Goal: Information Seeking & Learning: Find specific fact

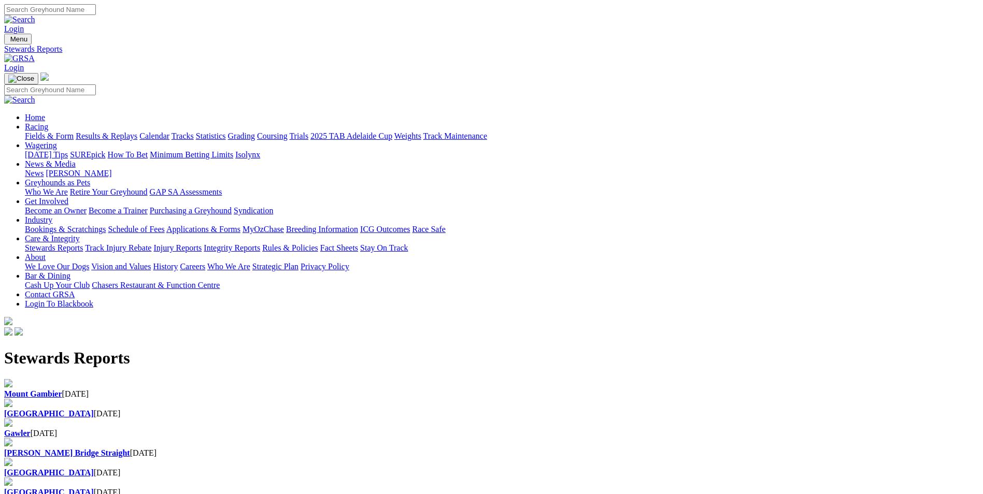
click at [48, 122] on link "Racing" at bounding box center [36, 126] width 23 height 9
click at [392, 132] on link "2025 TAB Adelaide Cup" at bounding box center [351, 136] width 82 height 9
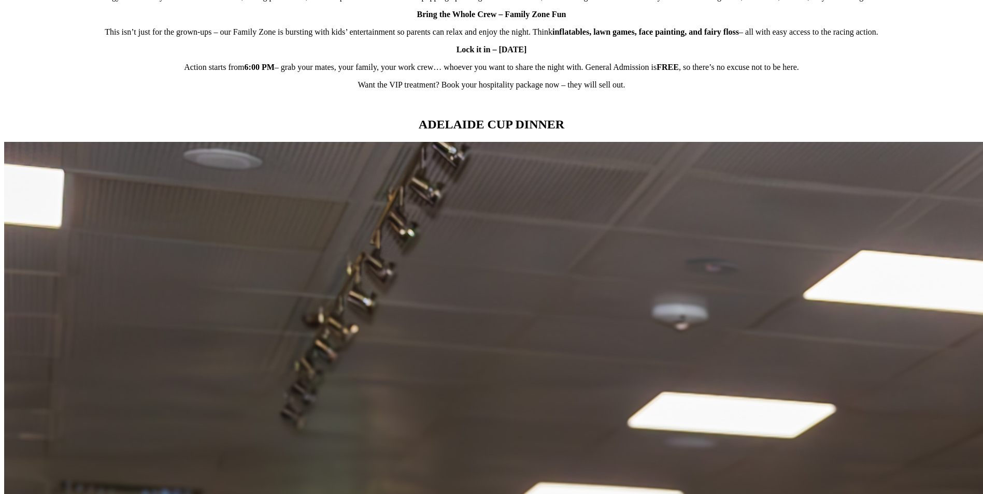
scroll to position [881, 0]
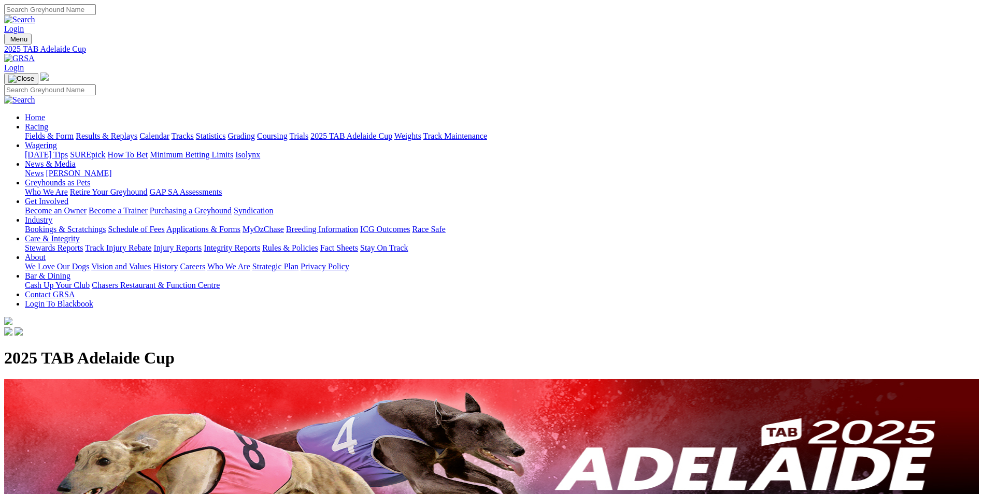
click at [137, 132] on link "Results & Replays" at bounding box center [107, 136] width 62 height 9
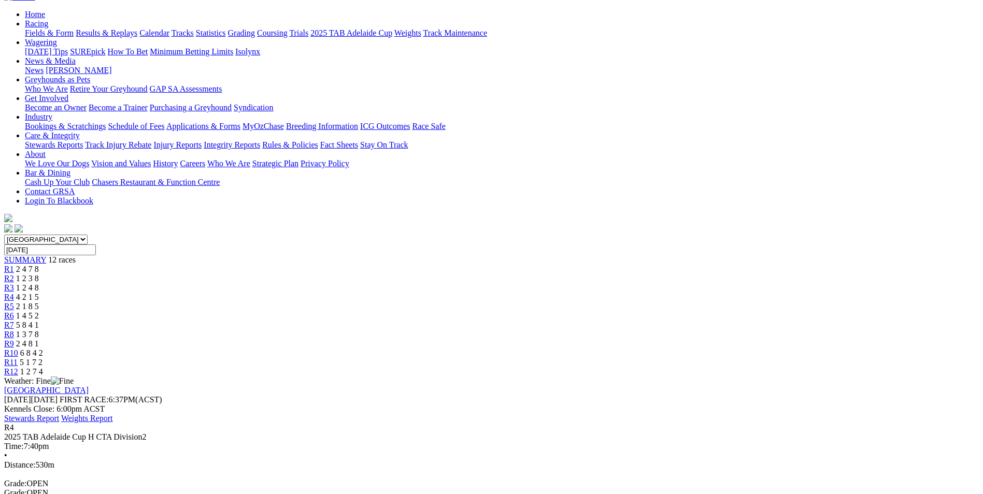
scroll to position [104, 0]
click at [39, 301] on span "2 1 8 5" at bounding box center [27, 305] width 23 height 9
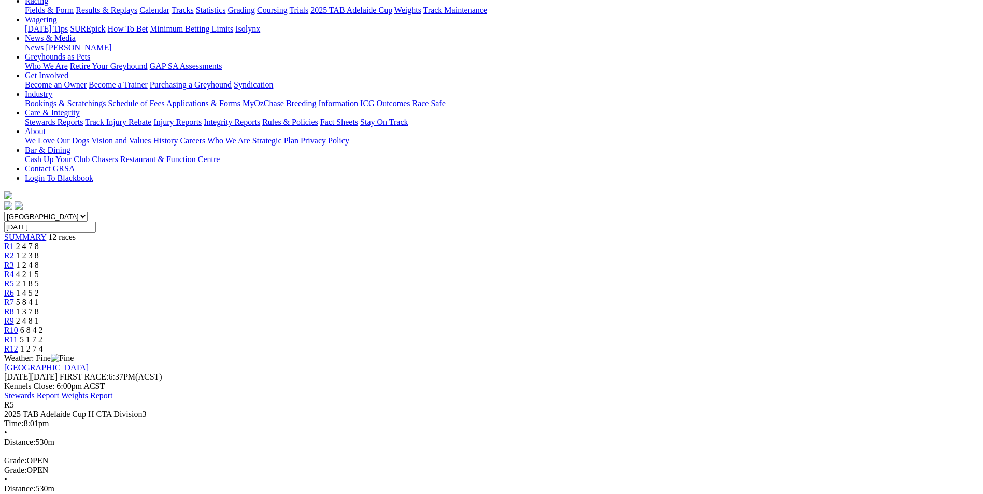
scroll to position [155, 0]
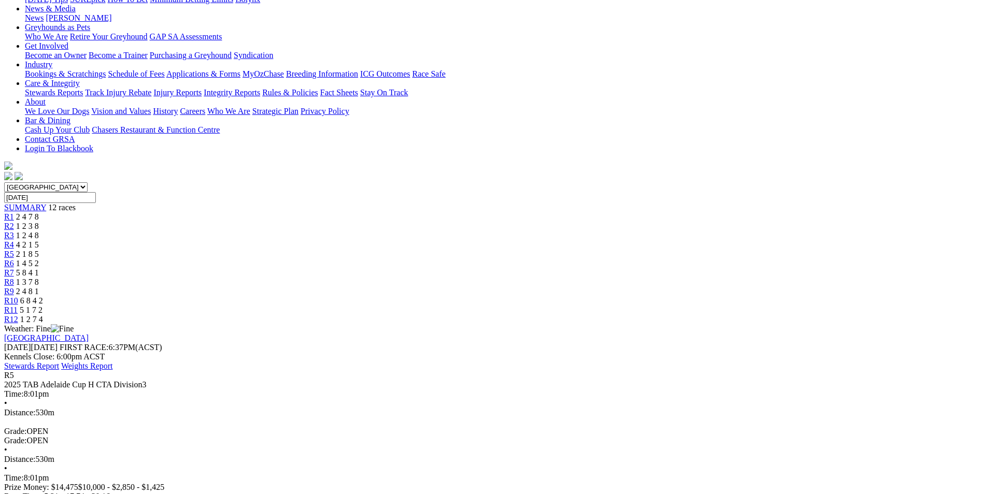
click at [495, 259] on div "R6 1 4 5 2" at bounding box center [491, 263] width 974 height 9
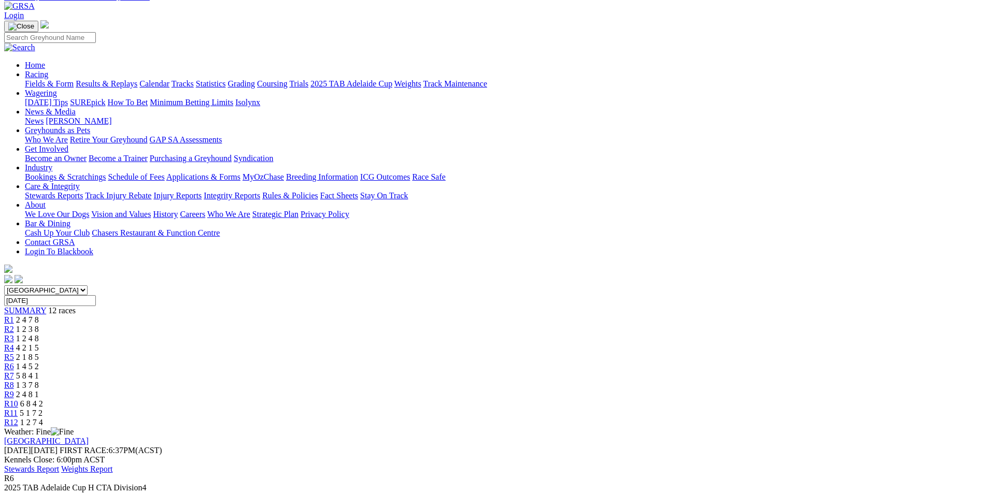
scroll to position [104, 0]
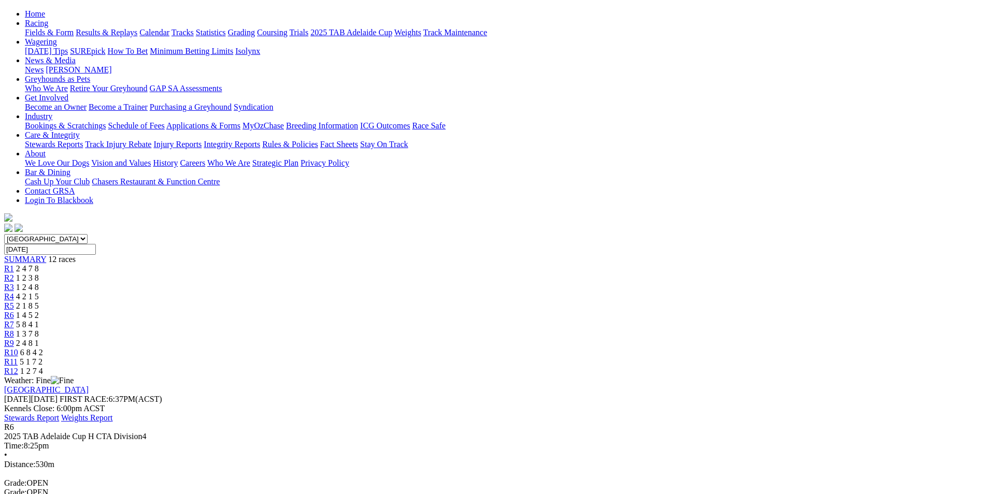
click at [14, 320] on span "R7" at bounding box center [9, 324] width 10 height 9
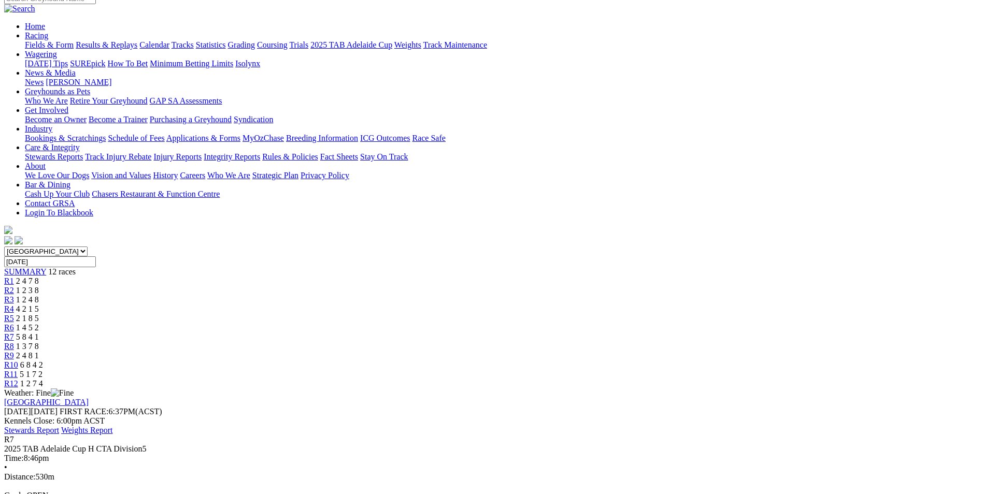
scroll to position [104, 0]
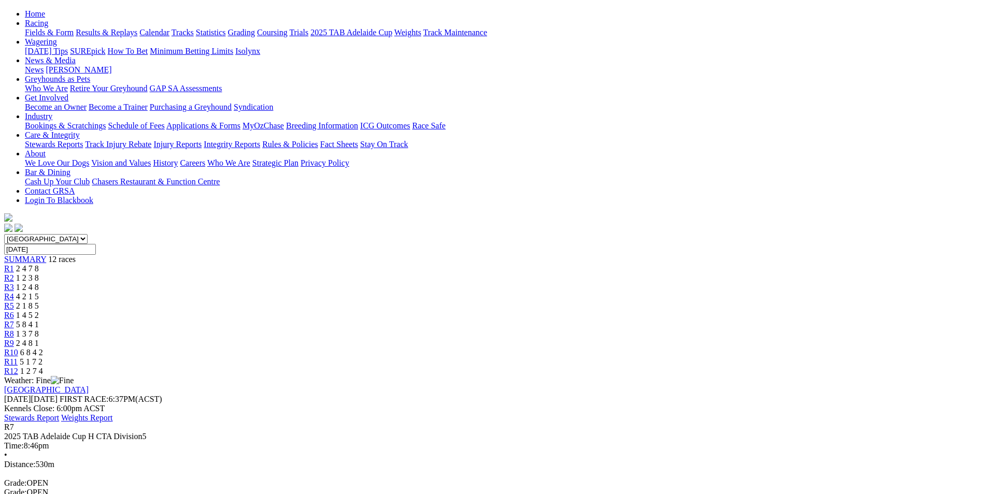
click at [592, 329] on div "R8 1 3 7 8" at bounding box center [491, 333] width 974 height 9
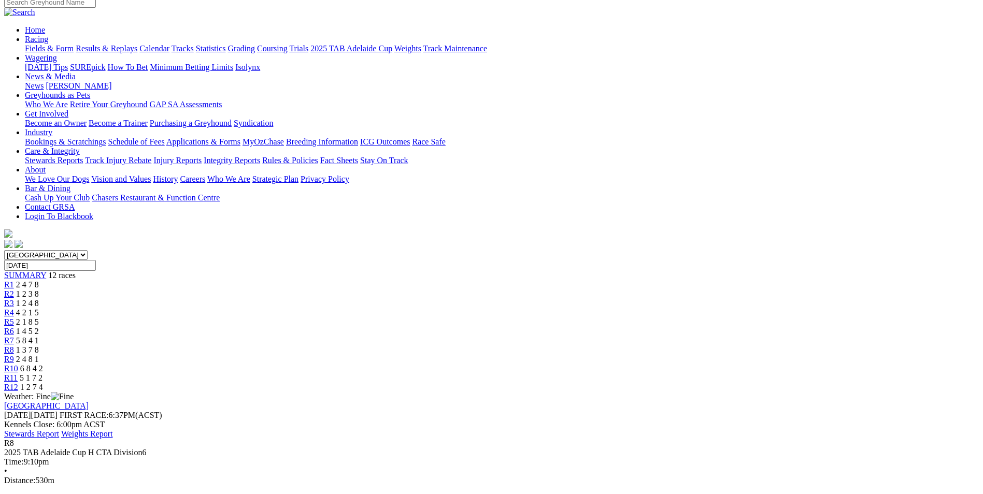
scroll to position [104, 0]
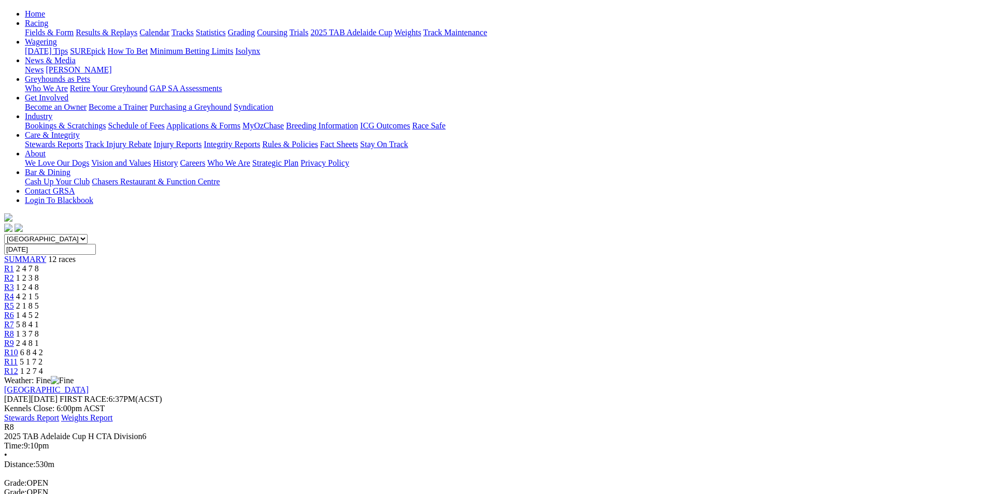
click at [39, 339] on span "2 4 8 1" at bounding box center [27, 343] width 23 height 9
click at [18, 348] on span "R10" at bounding box center [11, 352] width 14 height 9
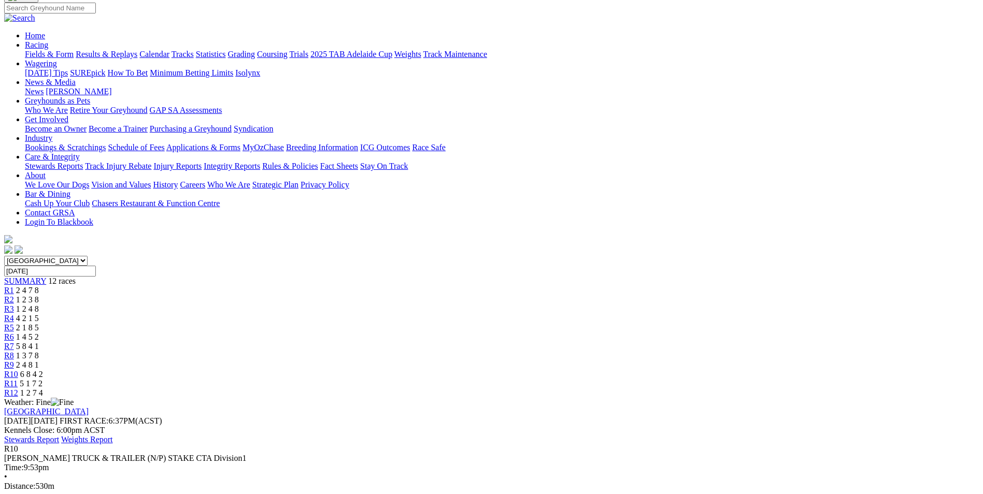
scroll to position [104, 0]
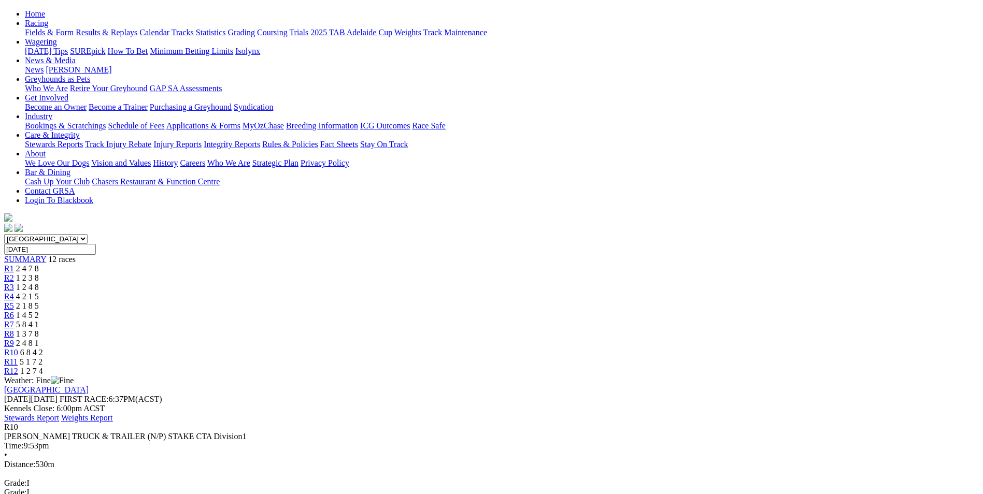
click at [736, 357] on div "R11 5 1 7 2" at bounding box center [491, 361] width 974 height 9
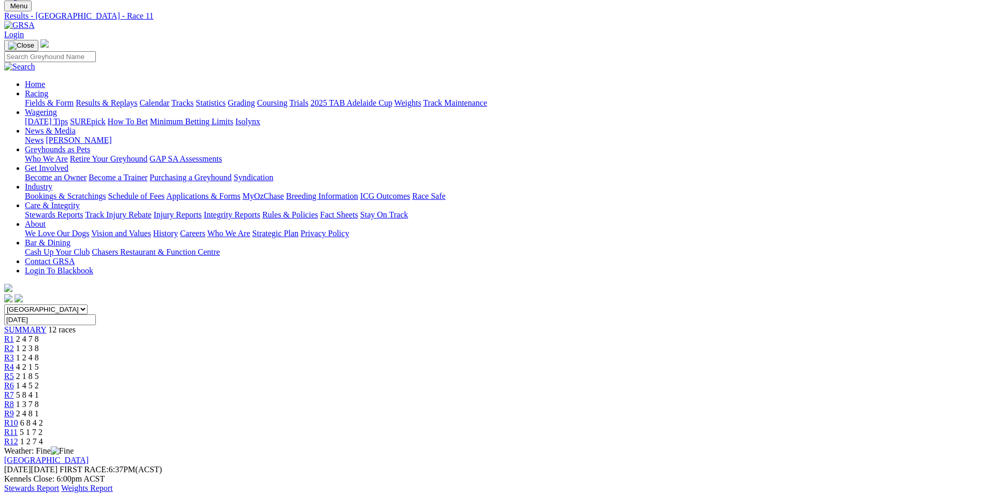
scroll to position [52, 0]
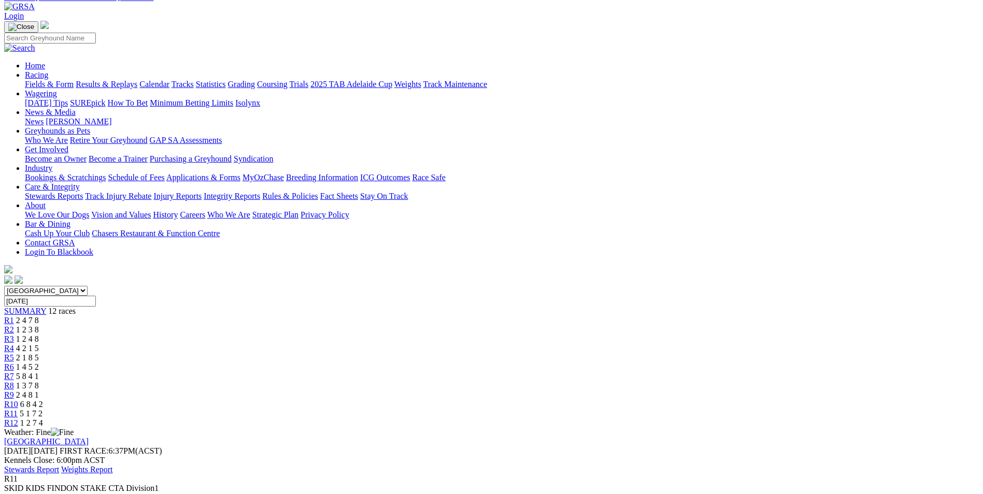
click at [43, 419] on span "1 2 7 4" at bounding box center [31, 423] width 23 height 9
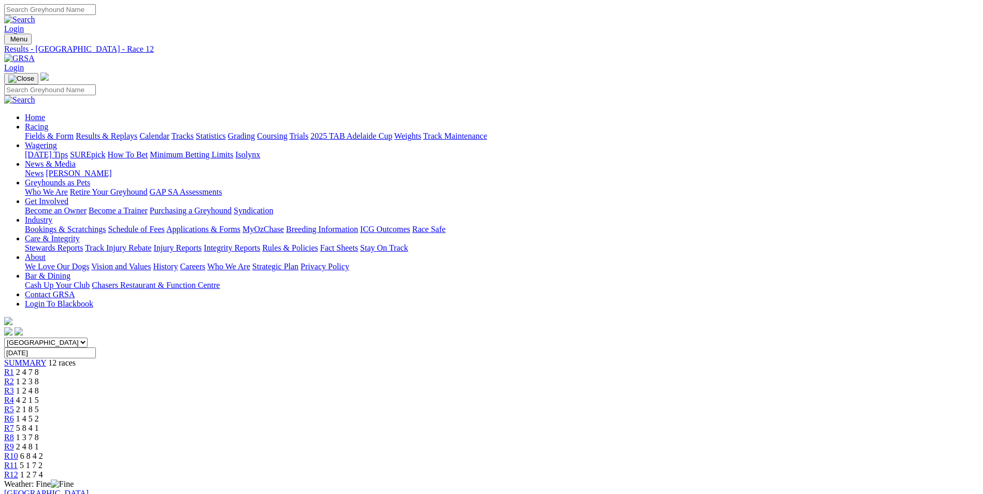
click at [80, 234] on link "Care & Integrity" at bounding box center [52, 238] width 55 height 9
click at [83, 243] on link "Stewards Reports" at bounding box center [54, 247] width 58 height 9
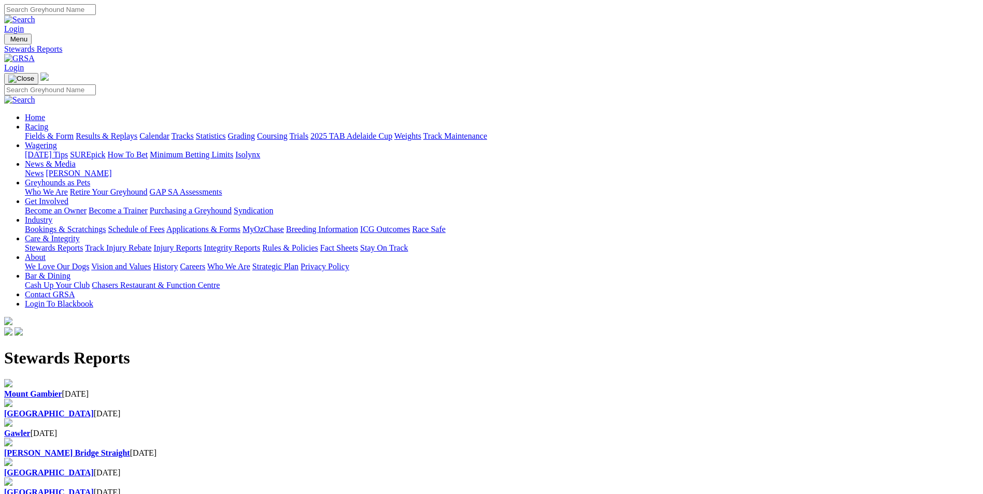
click at [324, 399] on div "[GEOGRAPHIC_DATA] [DATE]" at bounding box center [491, 409] width 974 height 20
click at [94, 409] on b "[GEOGRAPHIC_DATA]" at bounding box center [49, 413] width 90 height 9
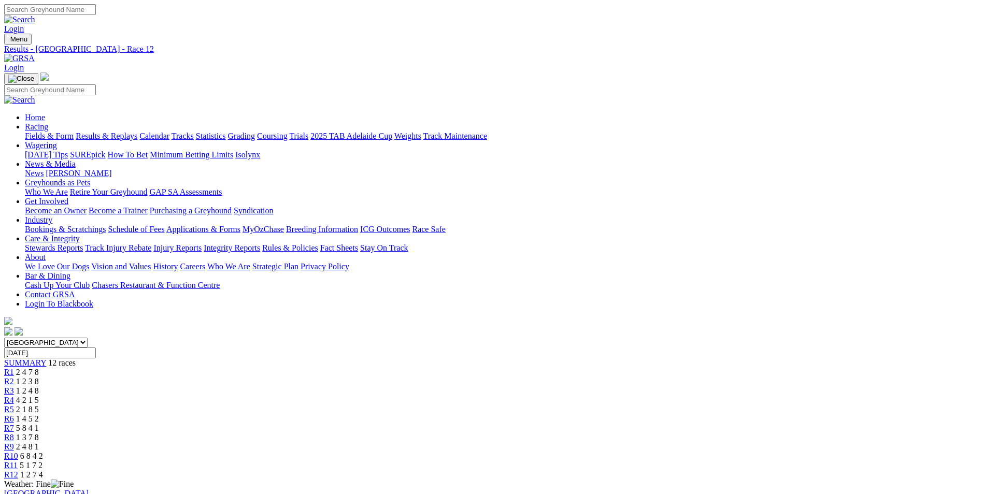
click at [14, 424] on span "R7" at bounding box center [9, 428] width 10 height 9
click at [39, 433] on span "1 3 7 8" at bounding box center [27, 437] width 23 height 9
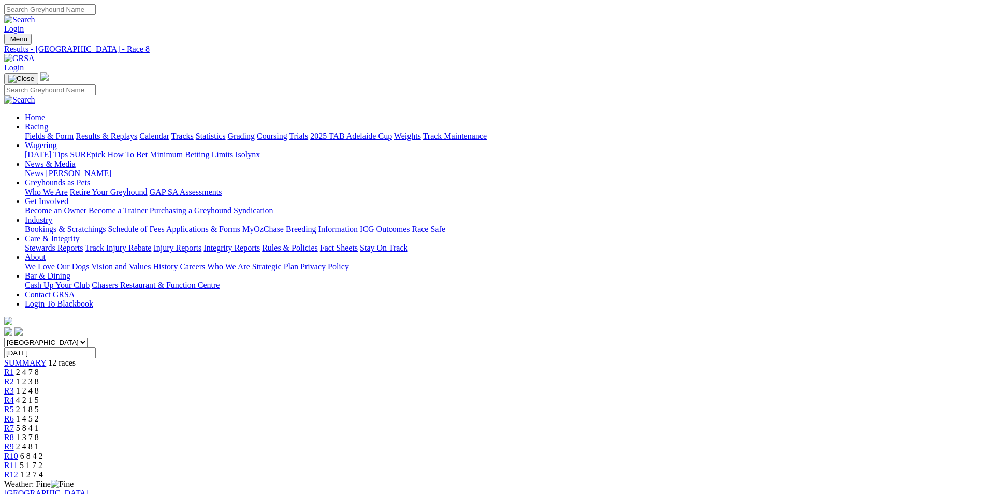
click at [39, 405] on span "2 1 8 5" at bounding box center [27, 409] width 23 height 9
click at [39, 396] on span "4 2 1 5" at bounding box center [27, 400] width 23 height 9
click at [14, 386] on span "R3" at bounding box center [9, 390] width 10 height 9
click at [14, 396] on link "R4" at bounding box center [9, 400] width 10 height 9
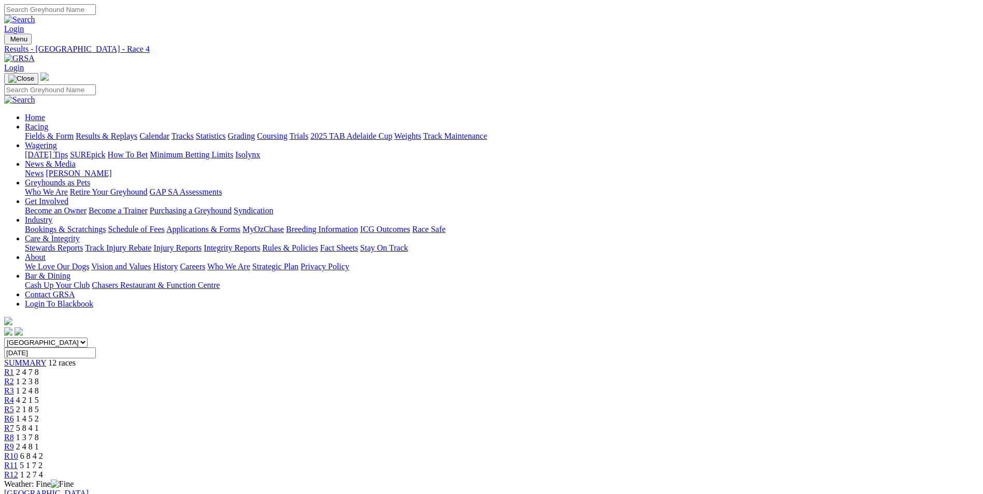
click at [14, 405] on span "R5" at bounding box center [9, 409] width 10 height 9
click at [507, 414] on div "R6 1 4 5 2" at bounding box center [491, 418] width 974 height 9
click at [14, 424] on span "R7" at bounding box center [9, 428] width 10 height 9
click at [589, 433] on div "R8 1 3 7 8" at bounding box center [491, 437] width 974 height 9
click at [39, 442] on span "2 4 8 1" at bounding box center [27, 446] width 23 height 9
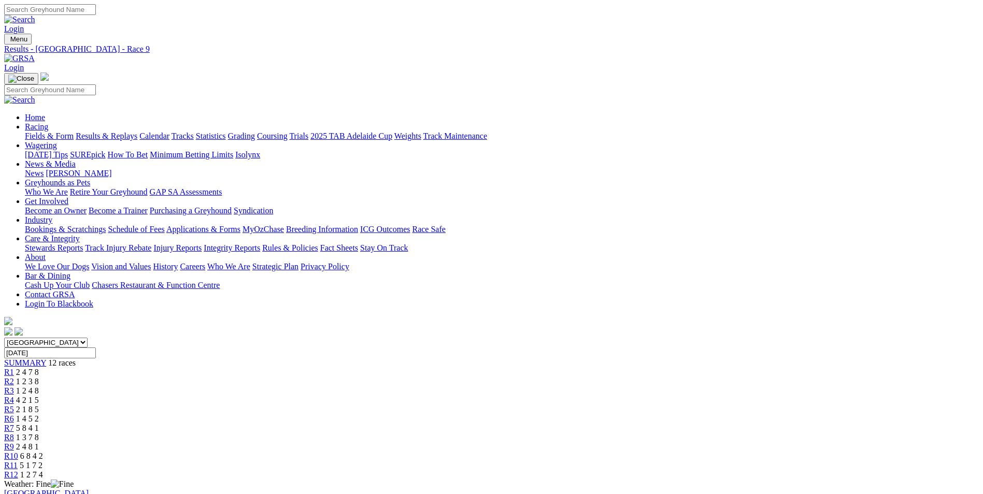
click at [14, 386] on link "R3" at bounding box center [9, 390] width 10 height 9
click at [14, 377] on span "R2" at bounding box center [9, 381] width 10 height 9
click at [14, 386] on span "R3" at bounding box center [9, 390] width 10 height 9
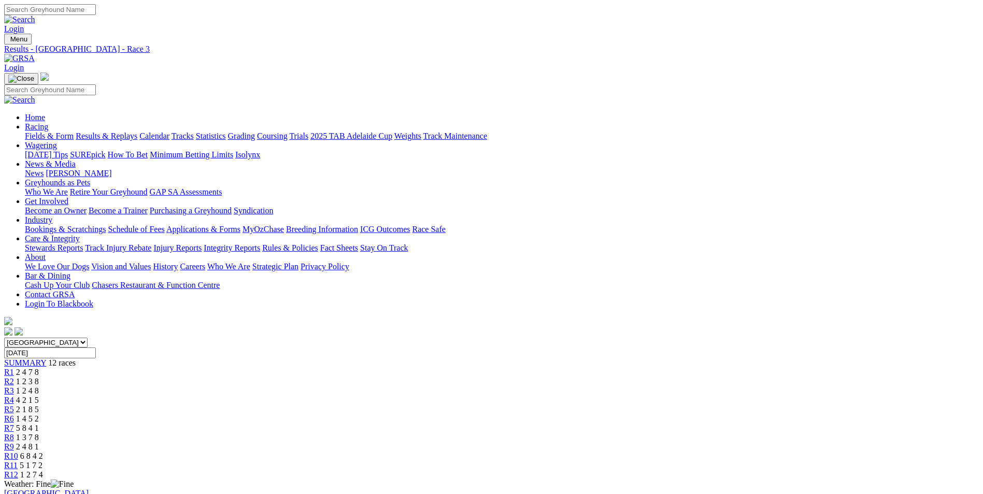
click at [14, 396] on link "R4" at bounding box center [9, 400] width 10 height 9
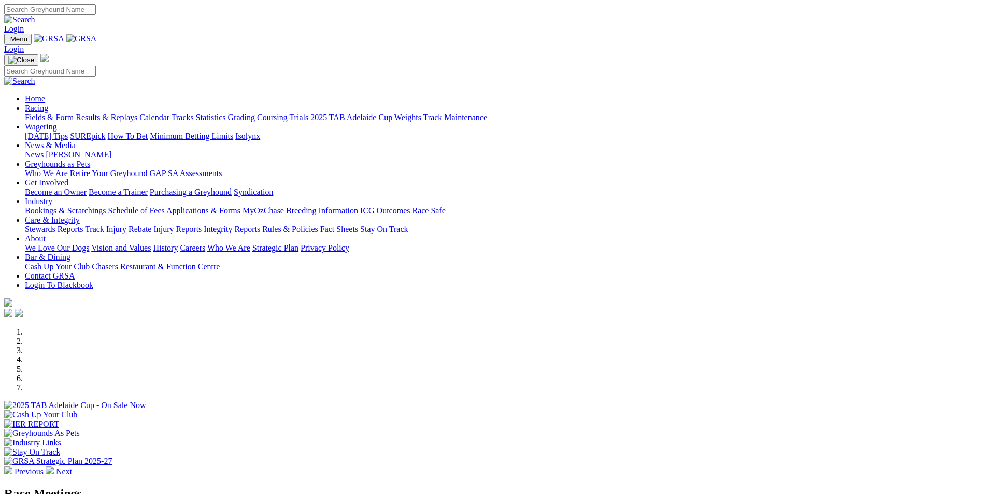
click at [75, 271] on link "Contact GRSA" at bounding box center [50, 275] width 50 height 9
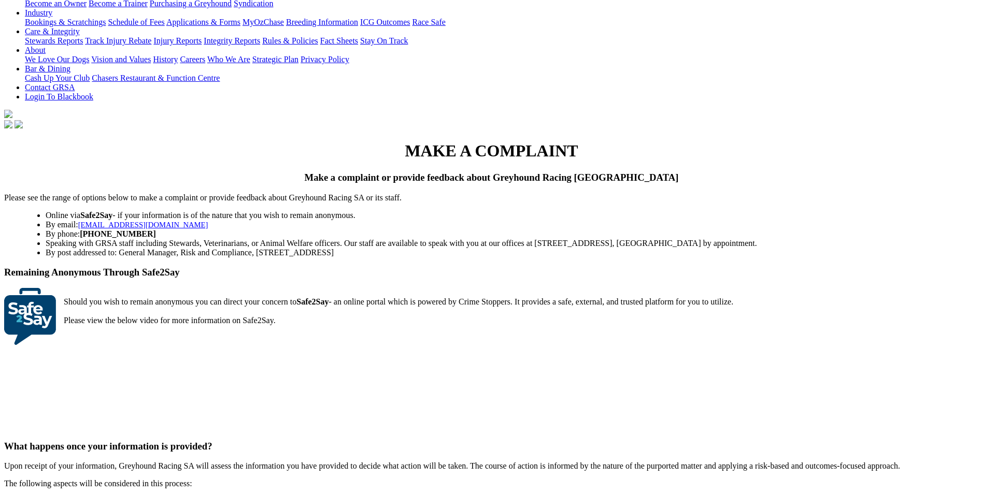
scroll to position [155, 0]
